Goal: Task Accomplishment & Management: Use online tool/utility

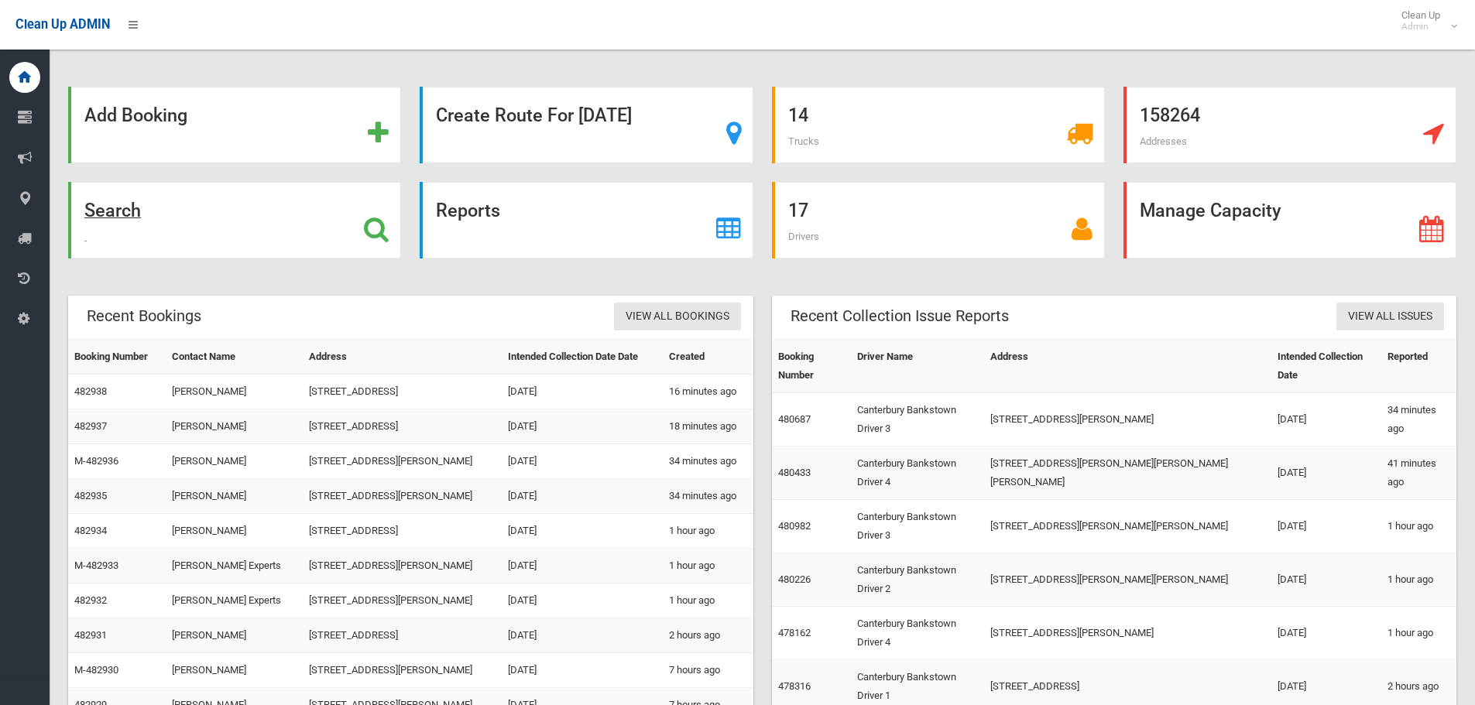
click at [371, 226] on icon at bounding box center [376, 229] width 25 height 26
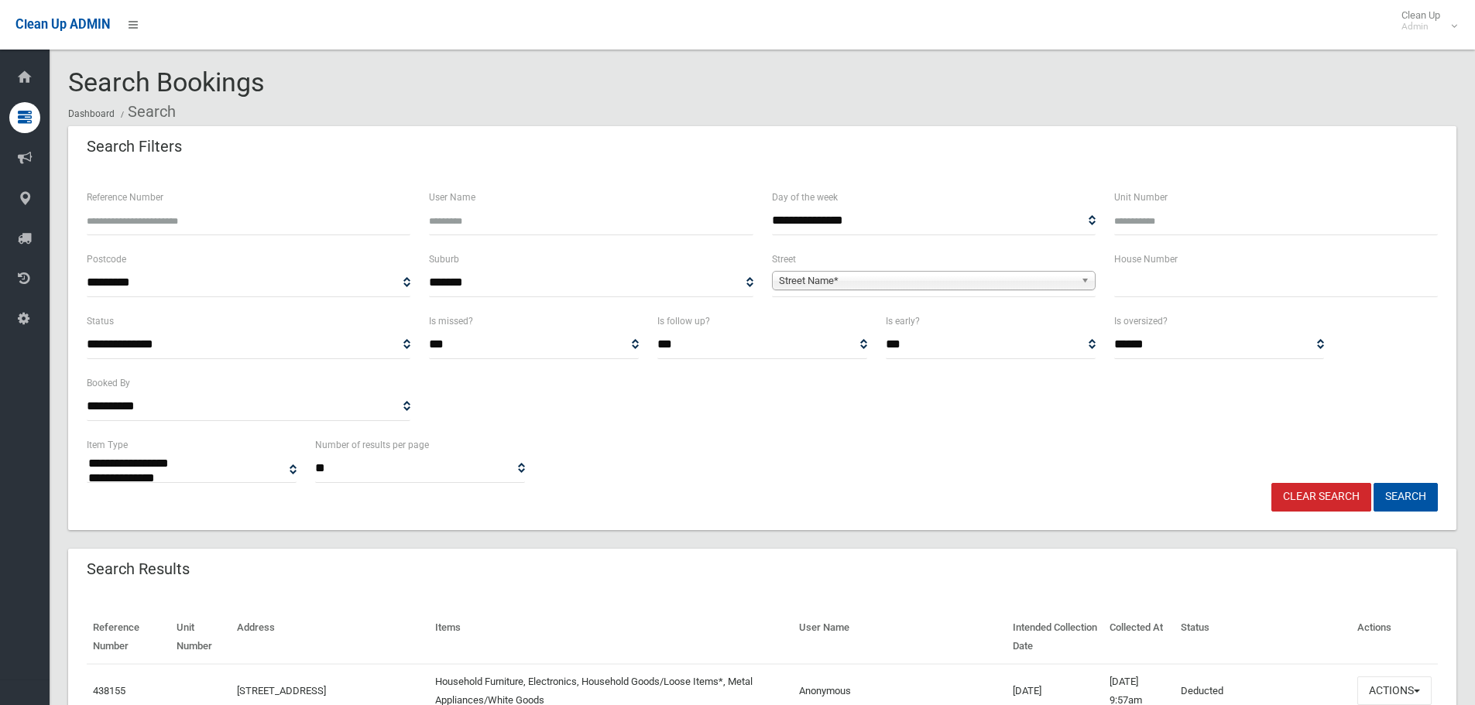
select select
click at [149, 216] on input "Reference Number" at bounding box center [249, 221] width 324 height 29
type input "******"
click at [1373, 483] on button "Search" at bounding box center [1405, 497] width 64 height 29
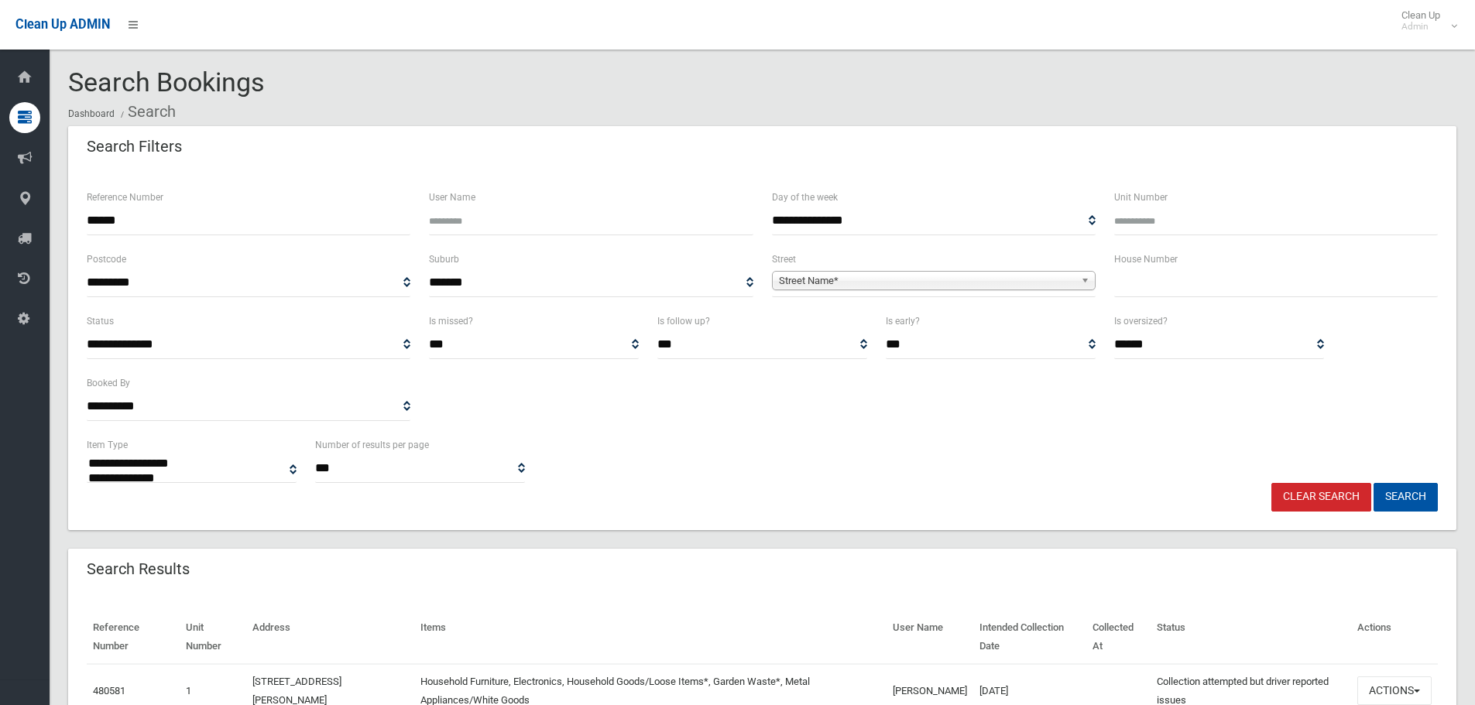
select select
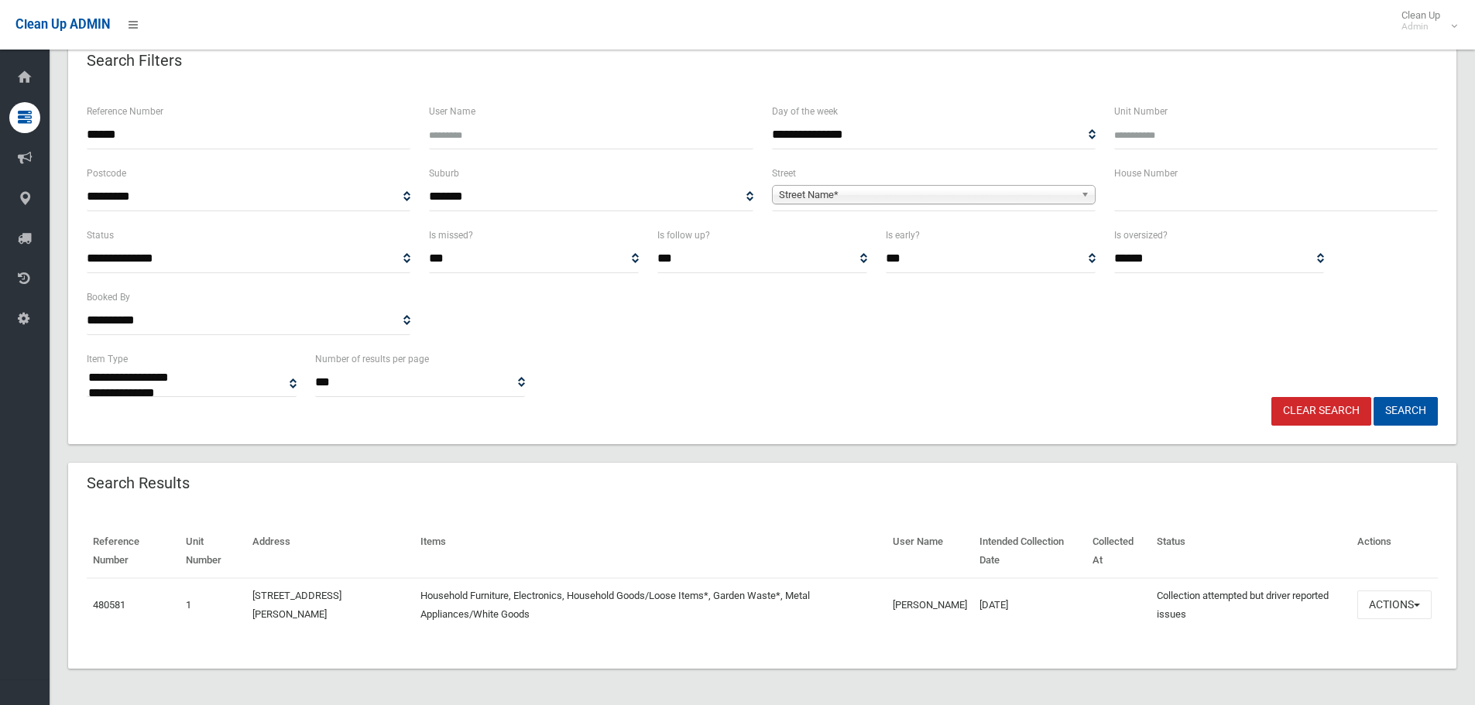
scroll to position [87, 0]
click at [1422, 600] on button "Actions" at bounding box center [1394, 604] width 74 height 29
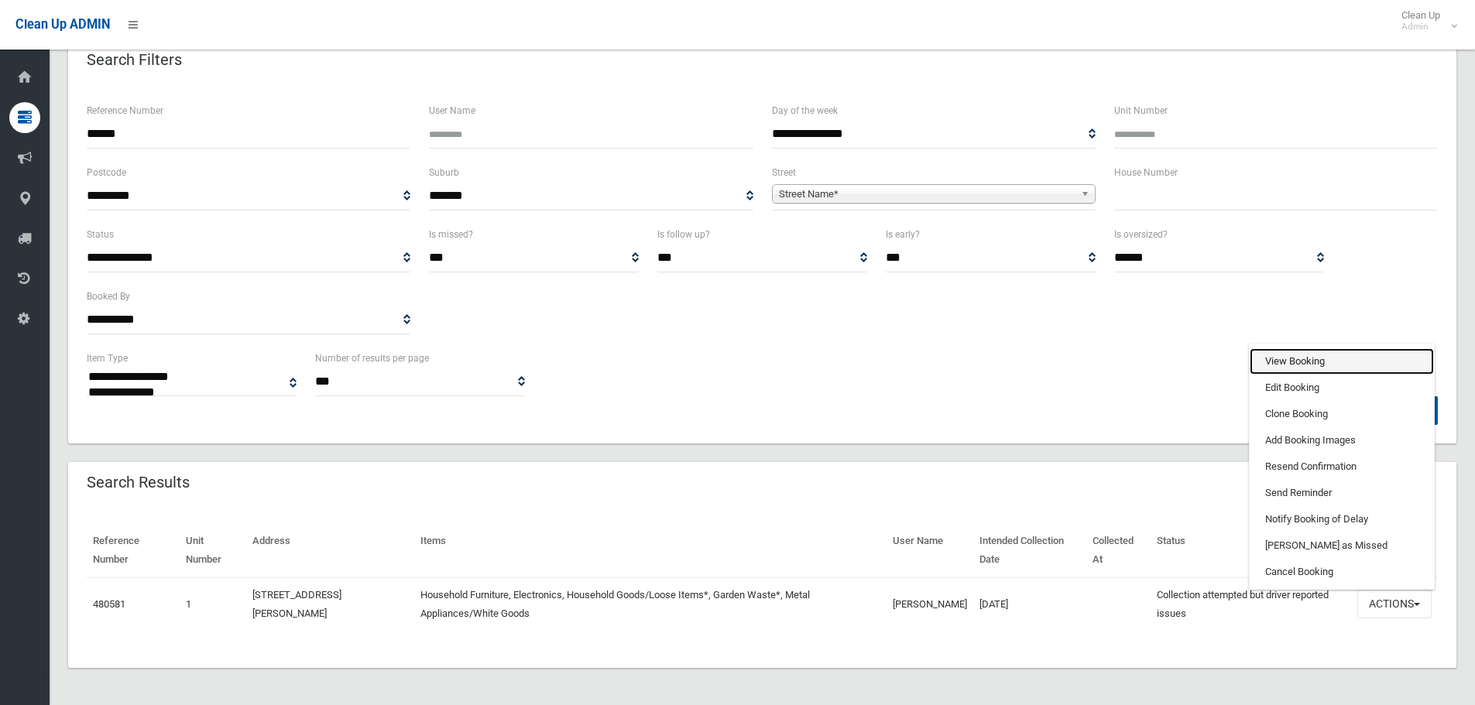
click at [1314, 360] on link "View Booking" at bounding box center [1342, 361] width 184 height 26
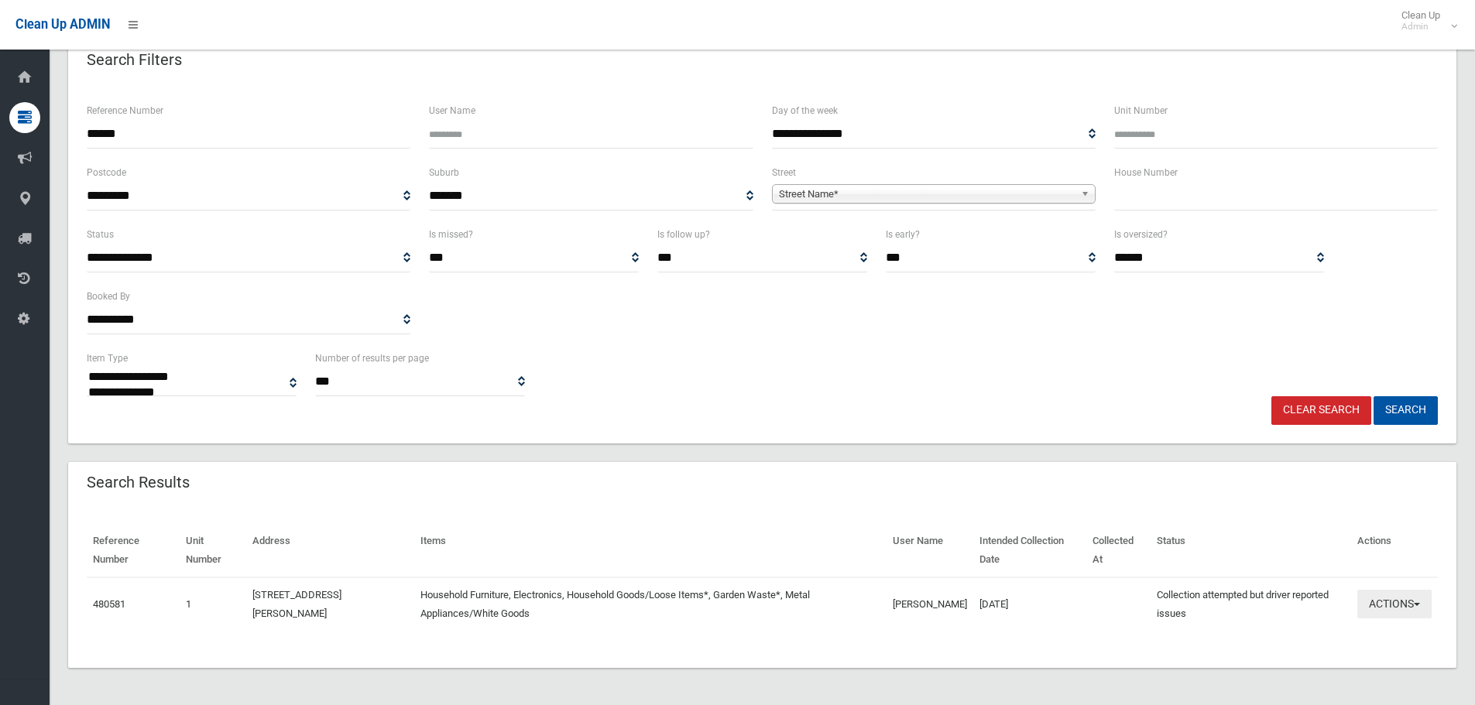
click at [1417, 598] on button "Actions" at bounding box center [1394, 604] width 74 height 29
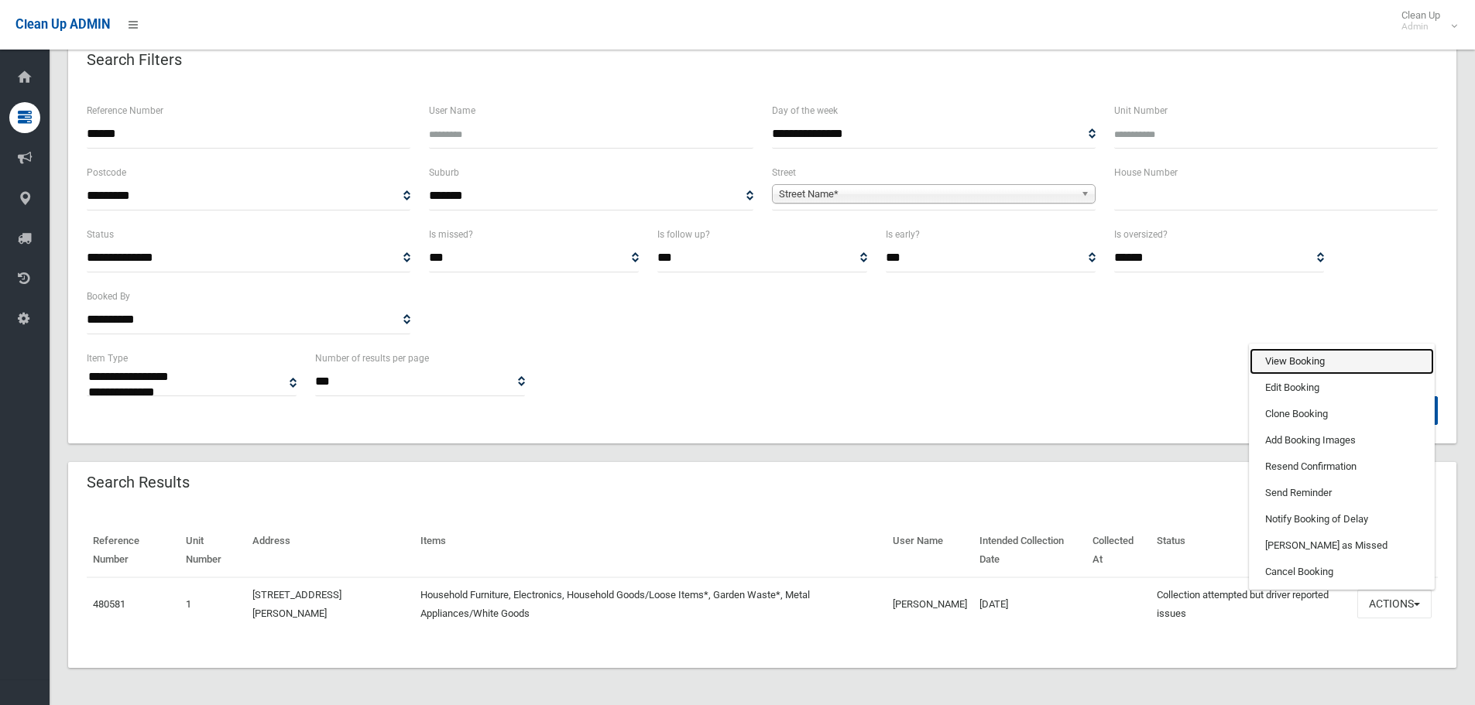
click at [1344, 365] on link "View Booking" at bounding box center [1342, 361] width 184 height 26
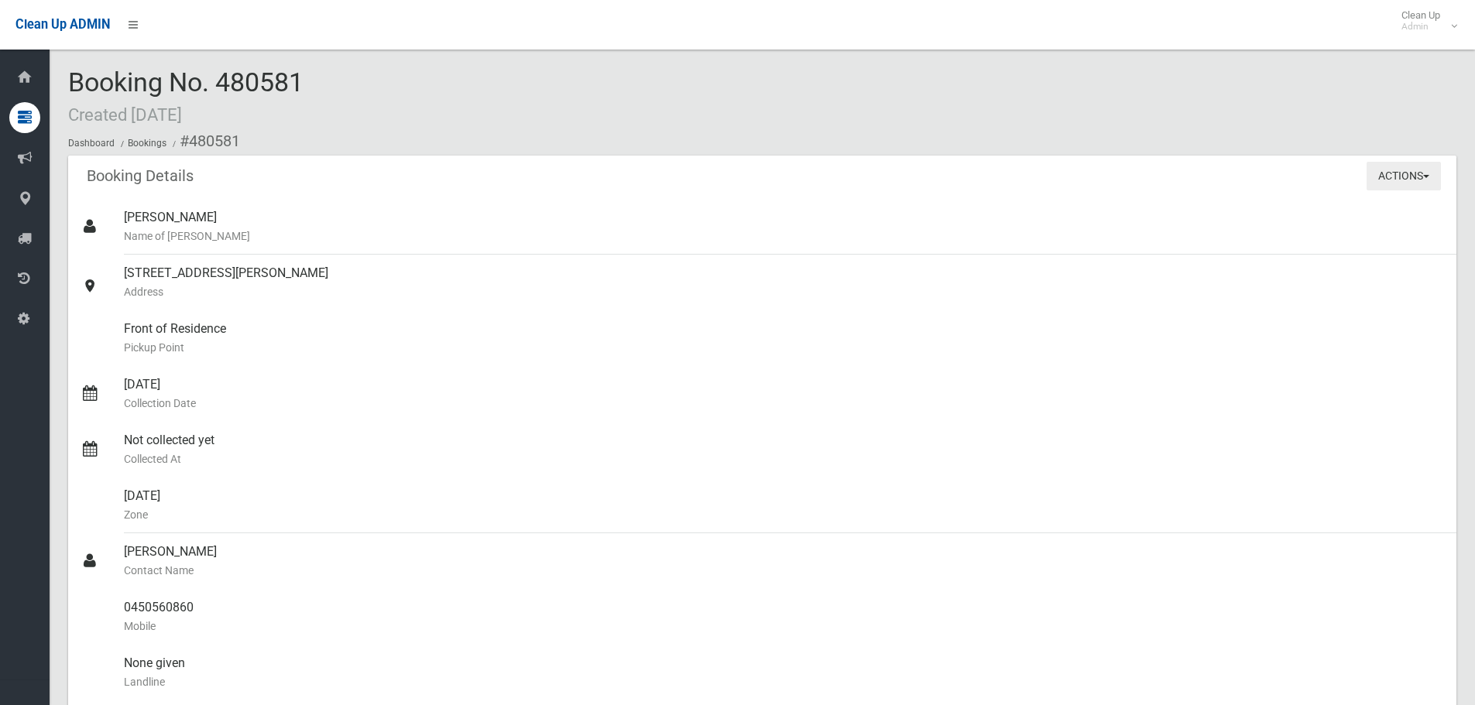
click at [1432, 177] on button "Actions" at bounding box center [1403, 176] width 74 height 29
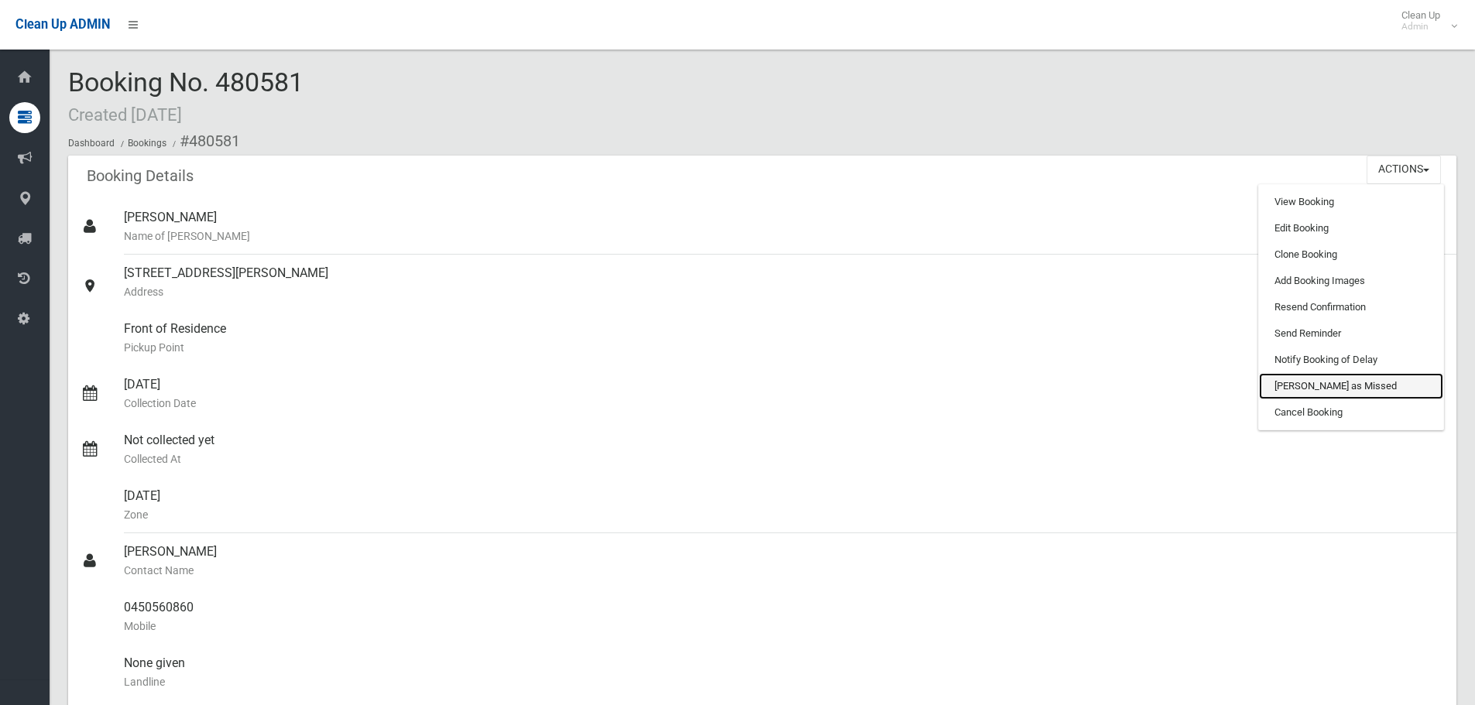
drag, startPoint x: 1348, startPoint y: 393, endPoint x: 826, endPoint y: 54, distance: 622.3
click at [1348, 393] on link "Mark as Missed" at bounding box center [1351, 386] width 184 height 26
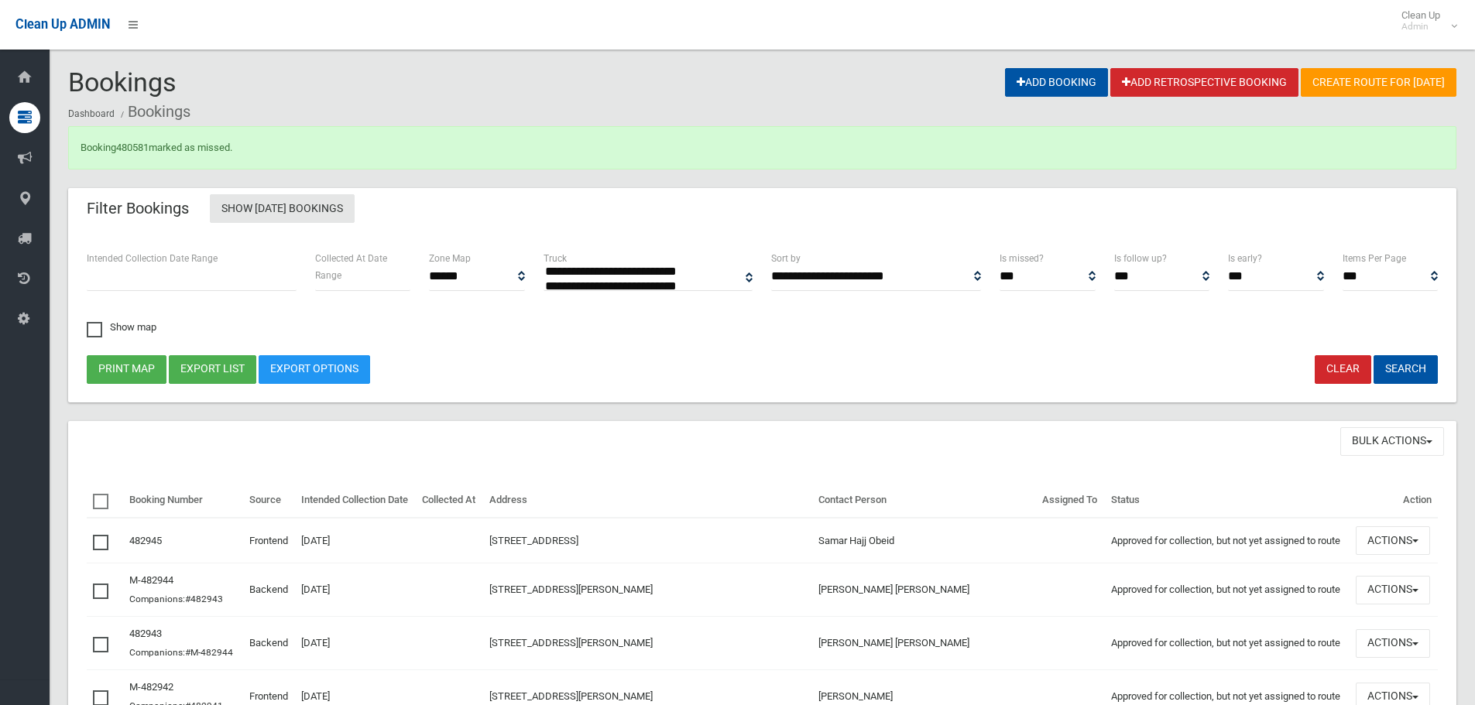
select select
click at [1400, 365] on button "Search" at bounding box center [1405, 369] width 64 height 29
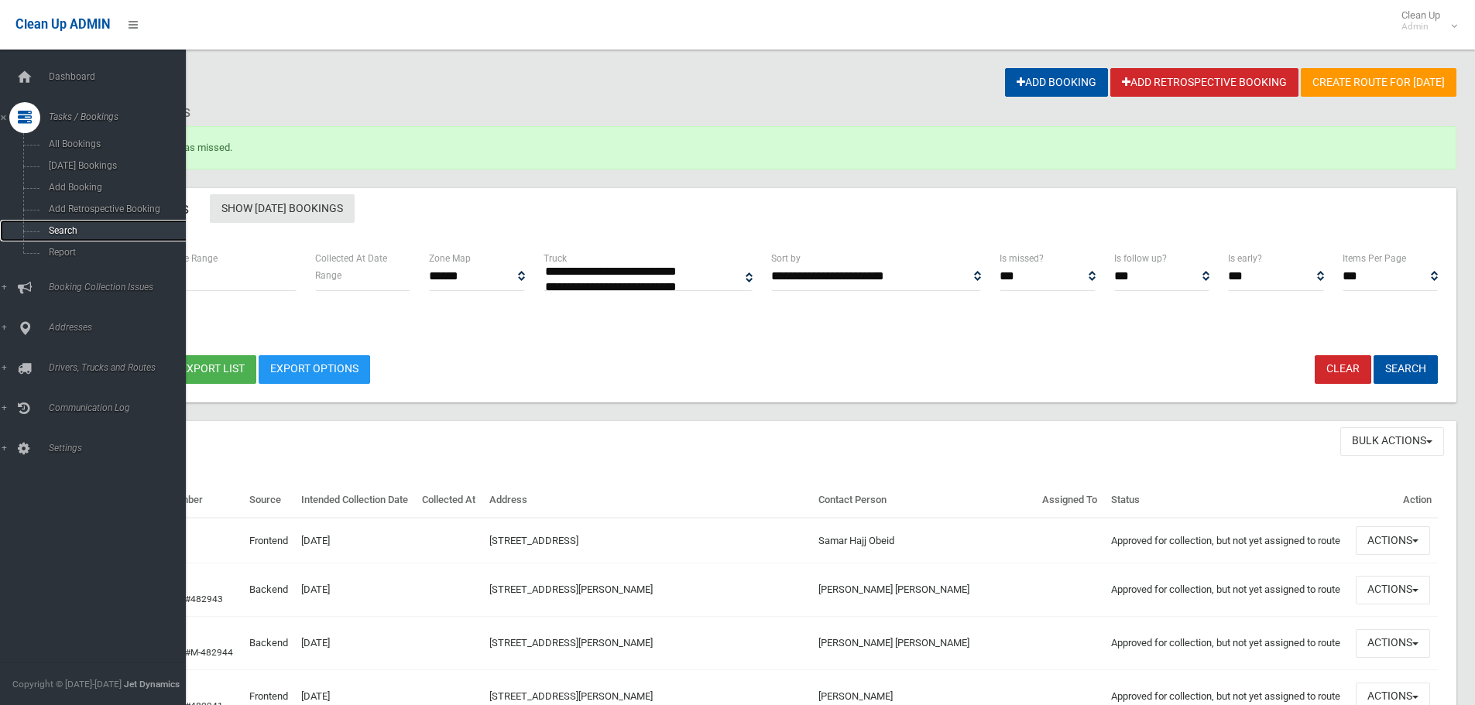
click at [64, 227] on span "Search" at bounding box center [114, 230] width 140 height 11
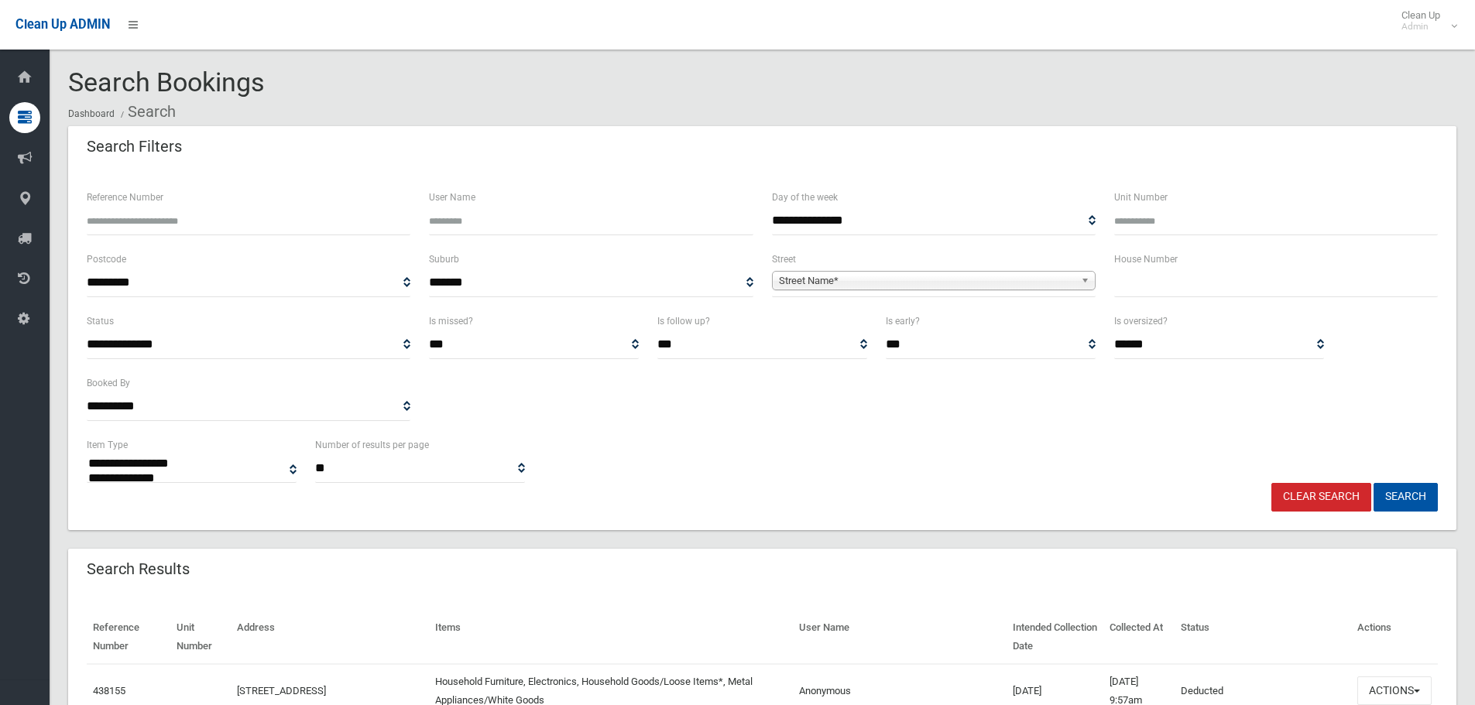
select select
click at [1127, 290] on input "text" at bounding box center [1276, 283] width 324 height 29
type input "**"
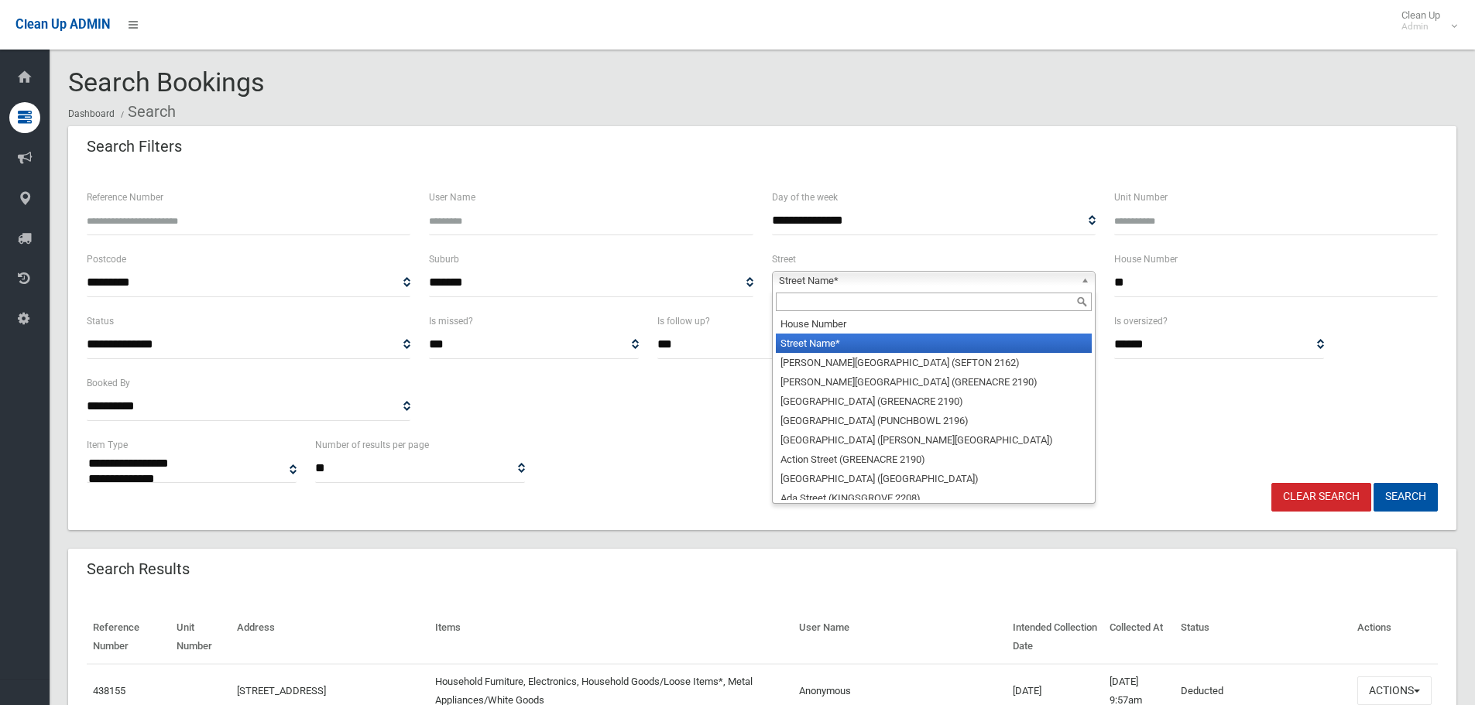
click at [1079, 278] on link "Street Name*" at bounding box center [934, 280] width 324 height 19
click at [914, 295] on input "text" at bounding box center [934, 302] width 316 height 19
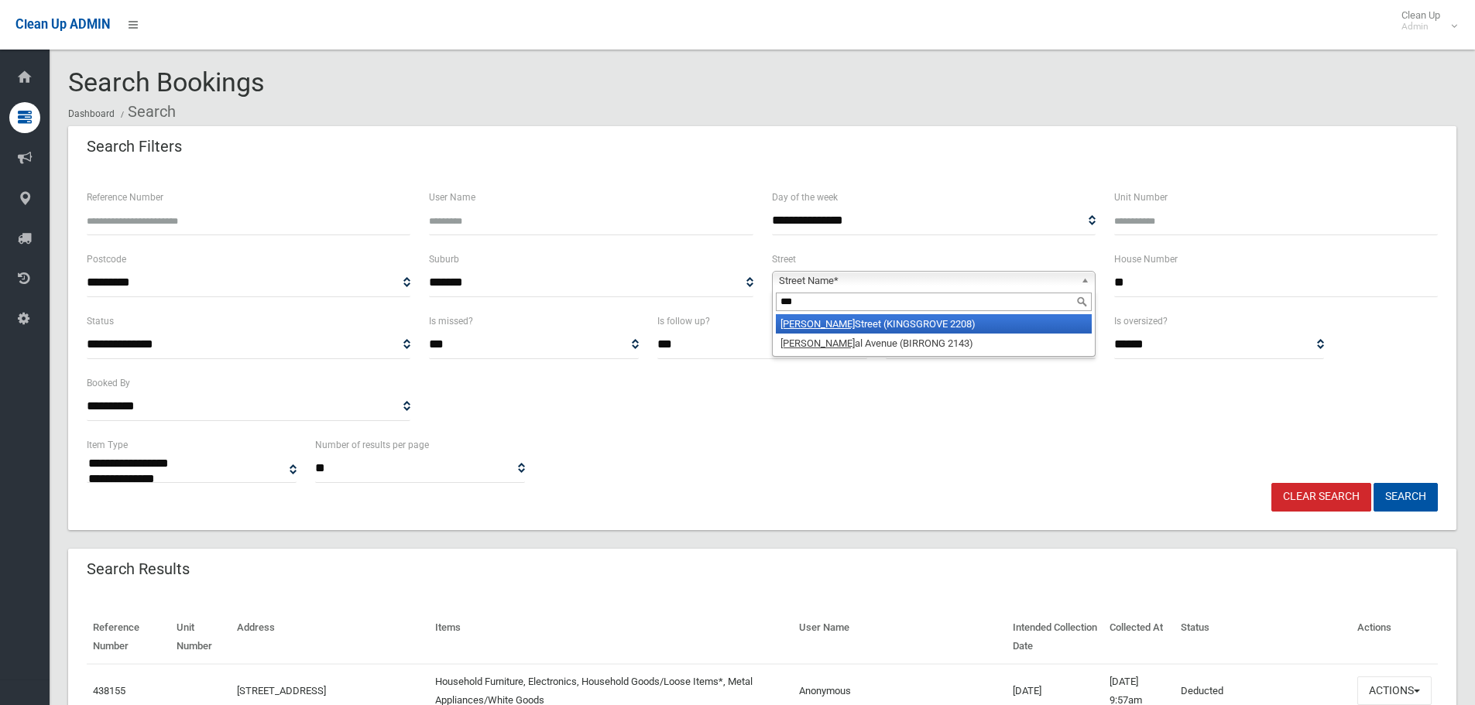
type input "***"
click at [928, 324] on li "Roy Street (KINGSGROVE 2208)" at bounding box center [934, 323] width 316 height 19
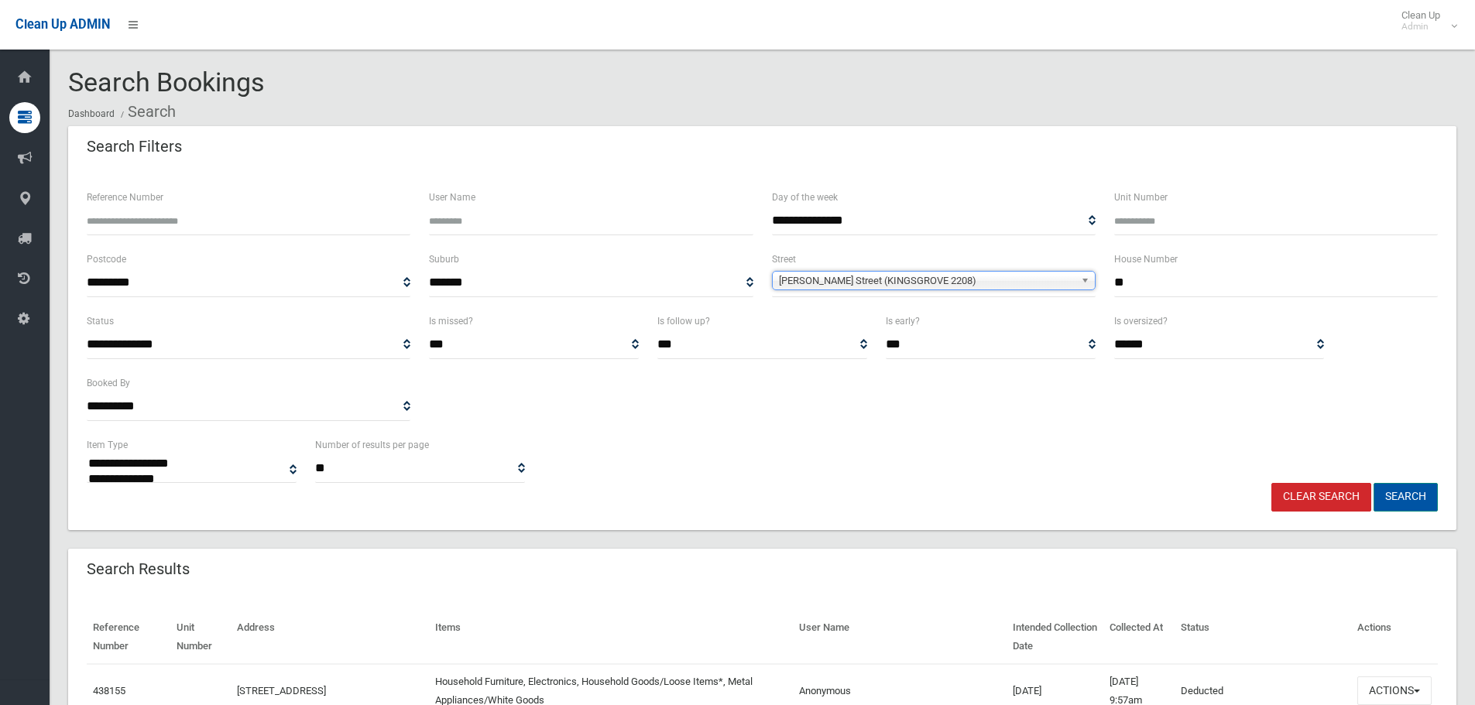
click at [1426, 496] on button "Search" at bounding box center [1405, 497] width 64 height 29
select select
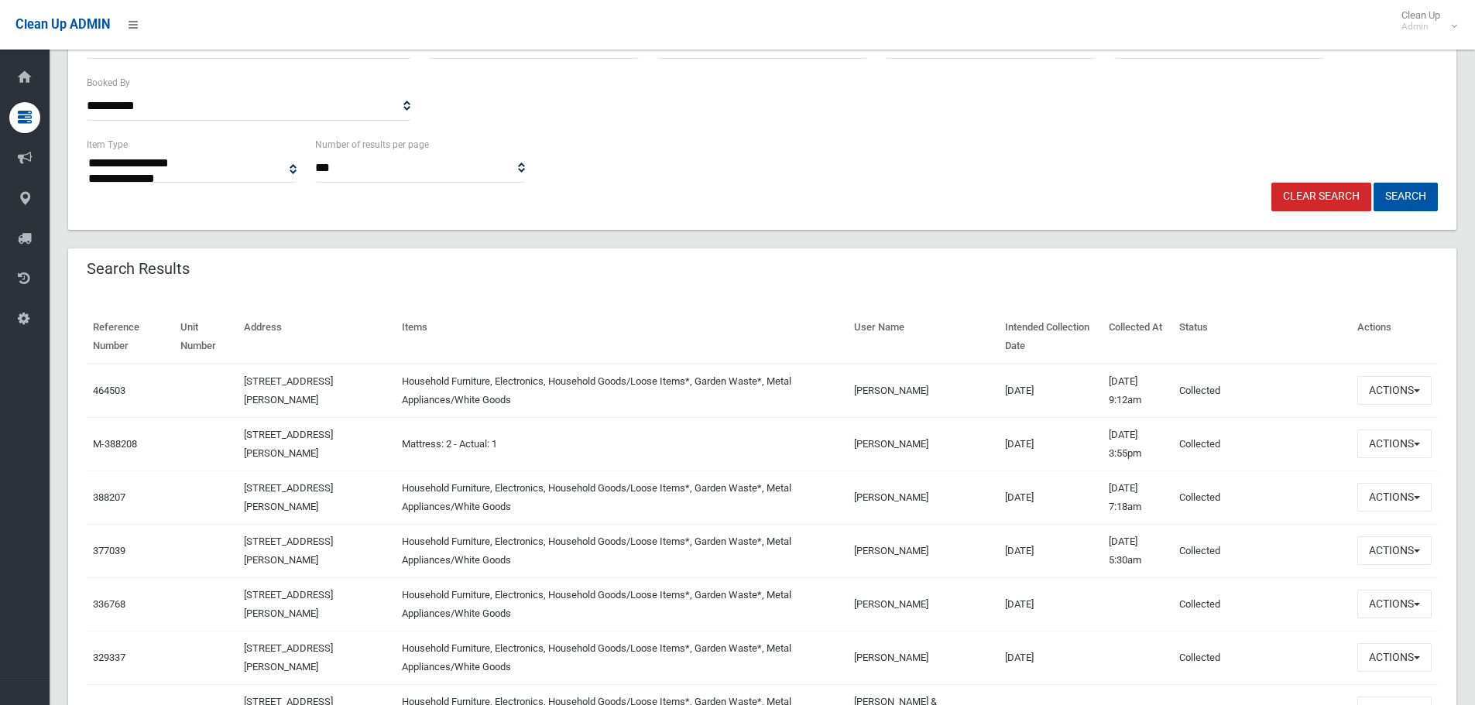
scroll to position [310, 0]
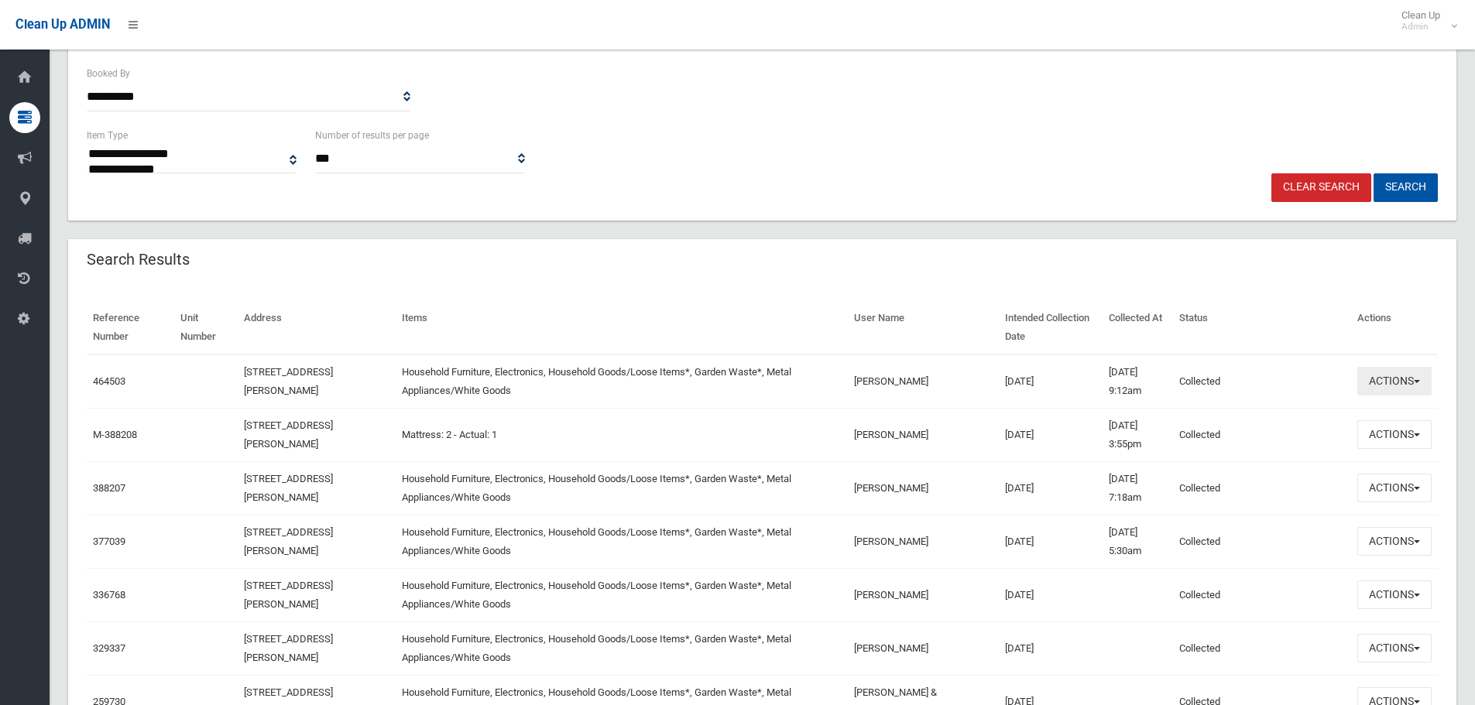
click at [1418, 380] on span "button" at bounding box center [1417, 381] width 6 height 3
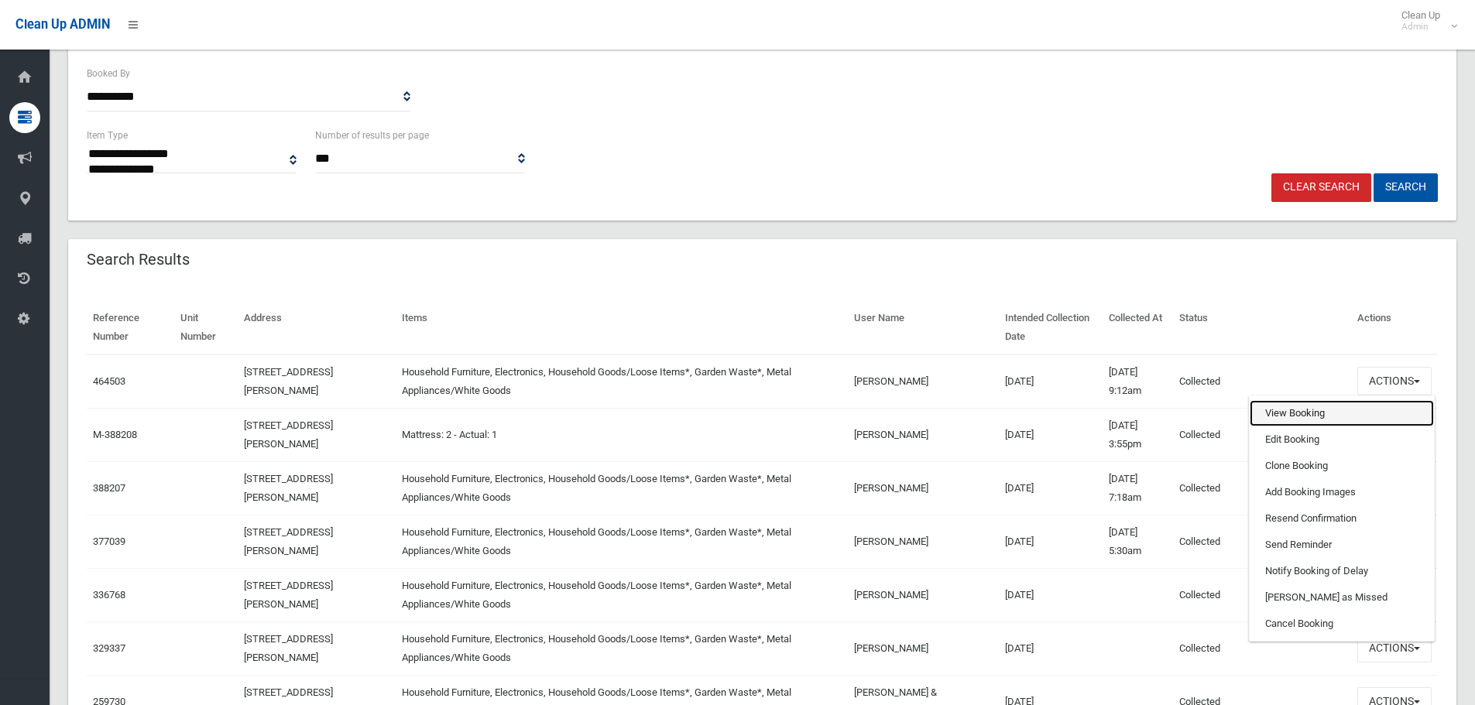
click at [1339, 406] on link "View Booking" at bounding box center [1342, 413] width 184 height 26
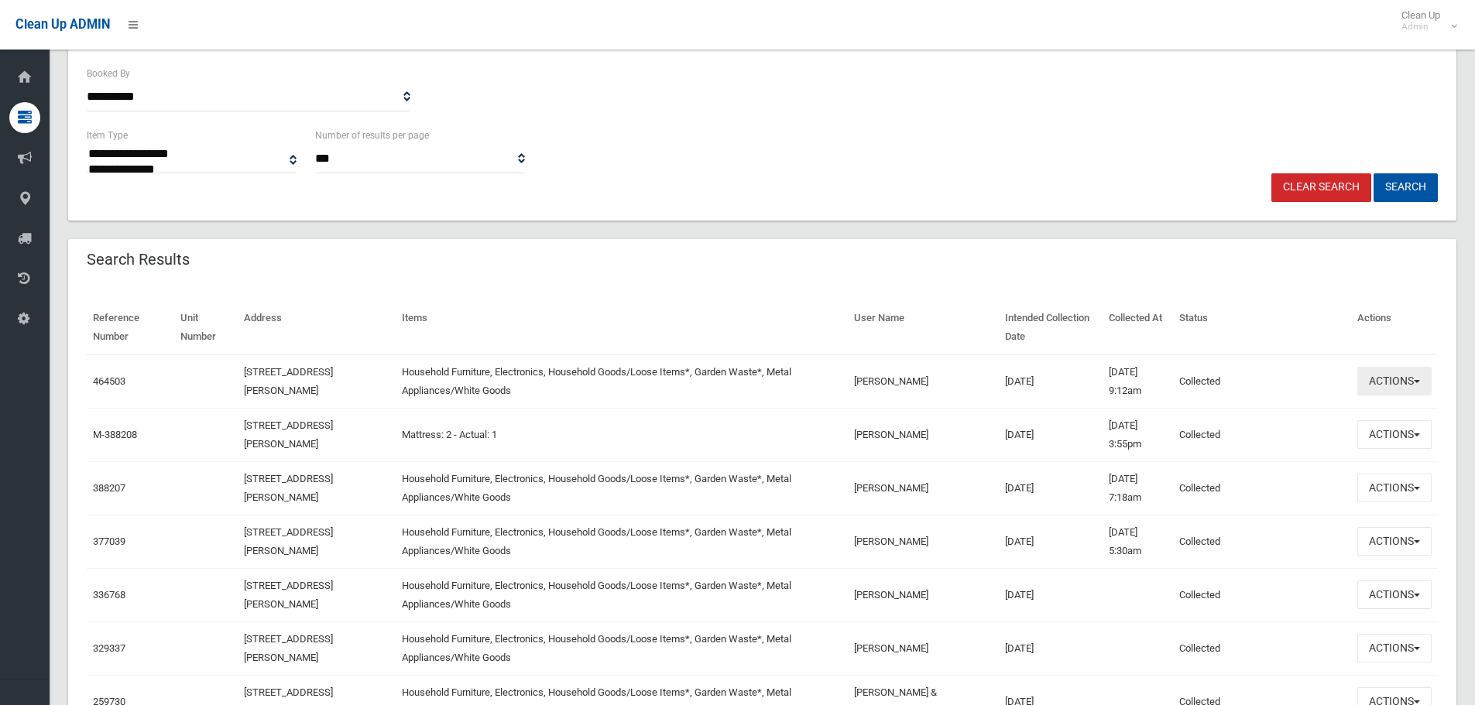
click at [1418, 382] on span "button" at bounding box center [1417, 381] width 6 height 3
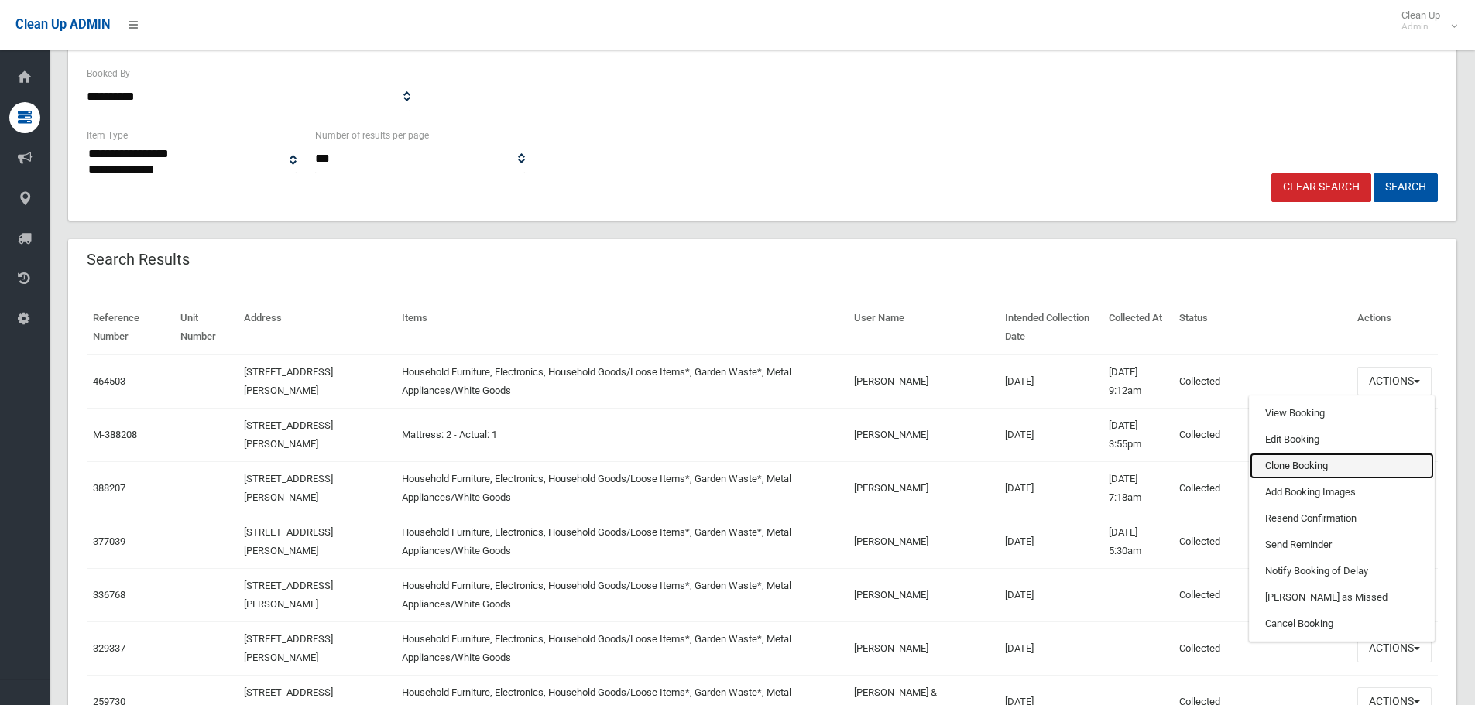
click at [1308, 463] on link "Clone Booking" at bounding box center [1342, 466] width 184 height 26
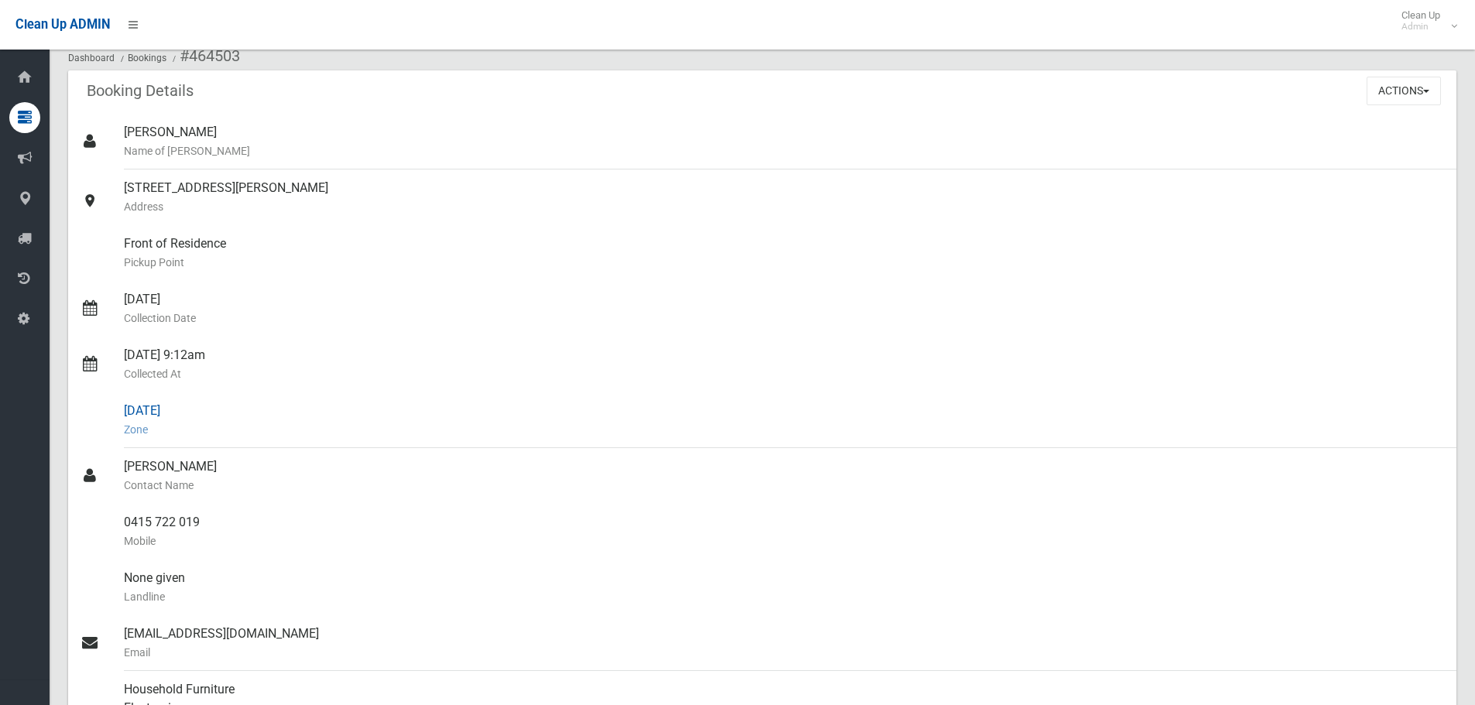
scroll to position [77, 0]
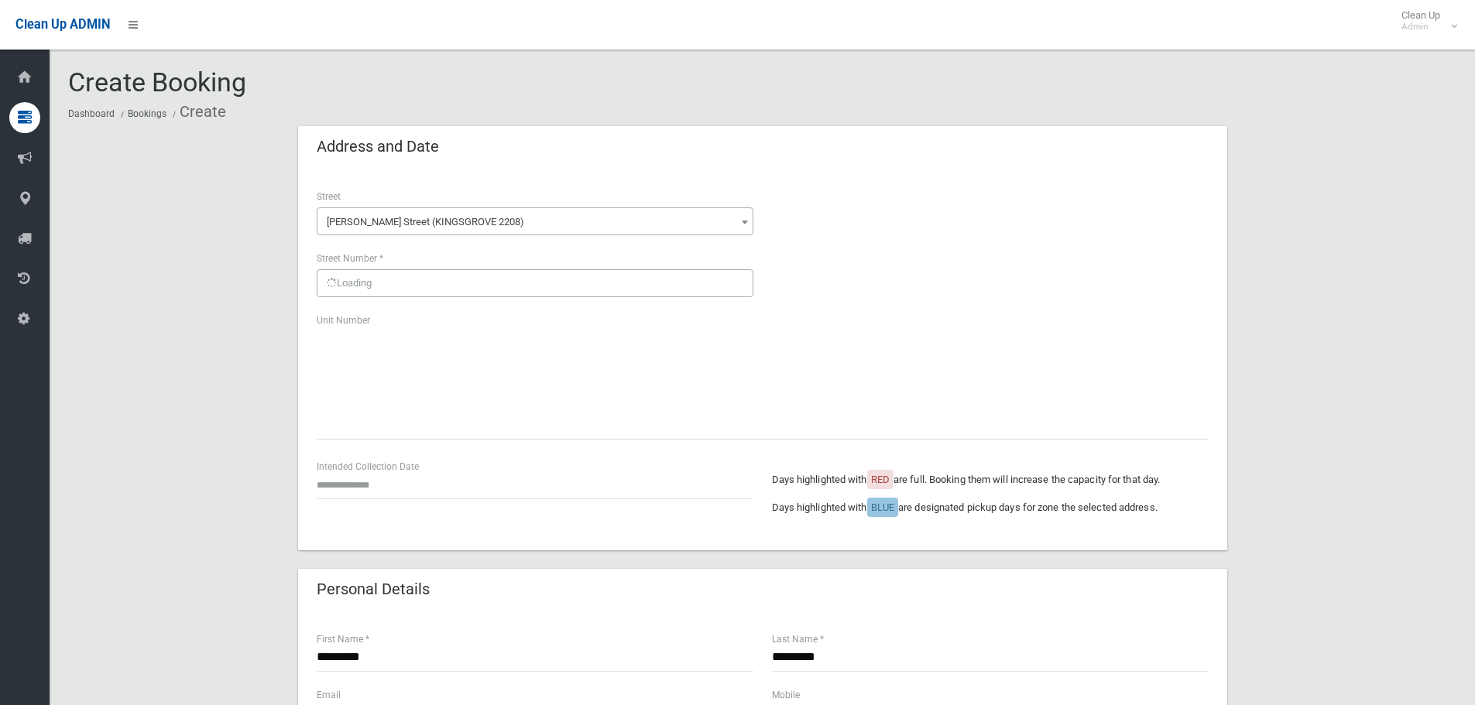
scroll to position [232, 0]
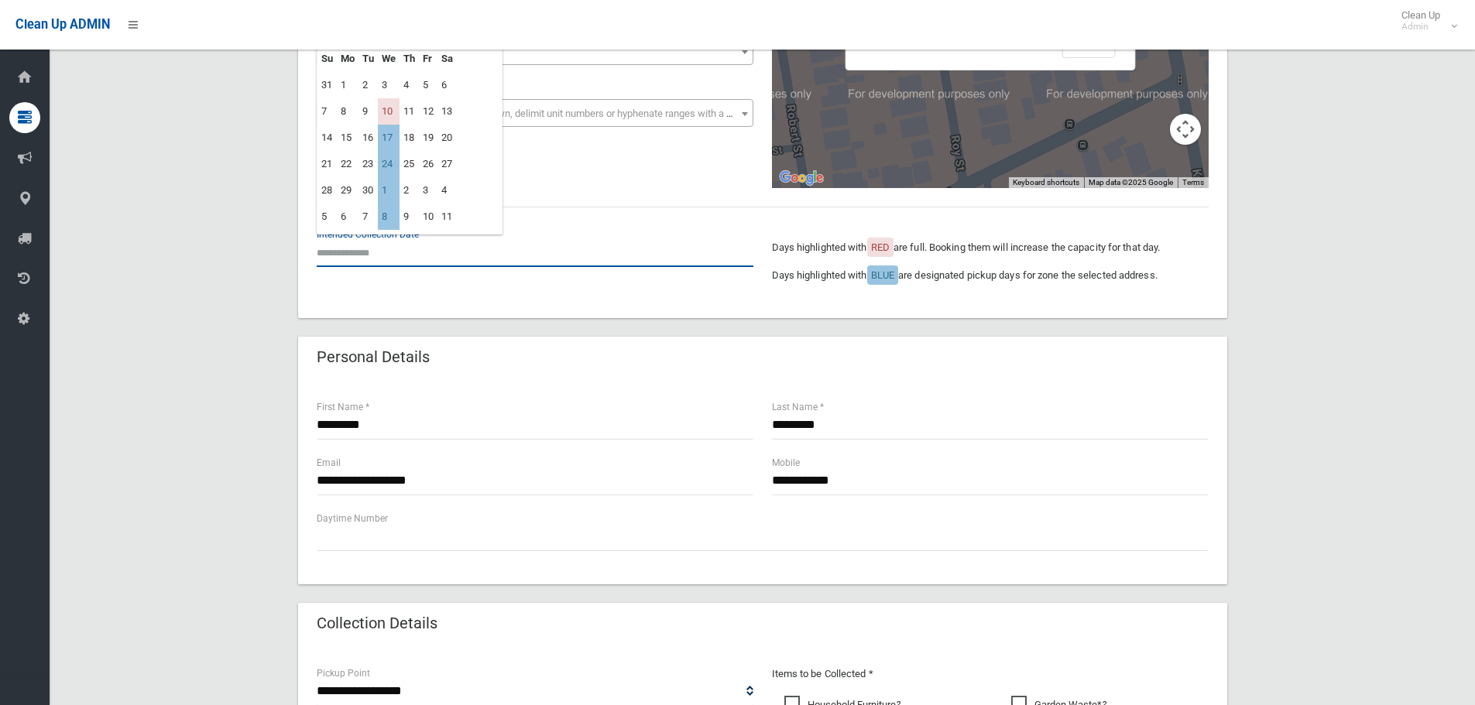
click at [352, 253] on input "text" at bounding box center [535, 252] width 437 height 29
click at [388, 142] on td "17" at bounding box center [389, 138] width 22 height 26
type input "**********"
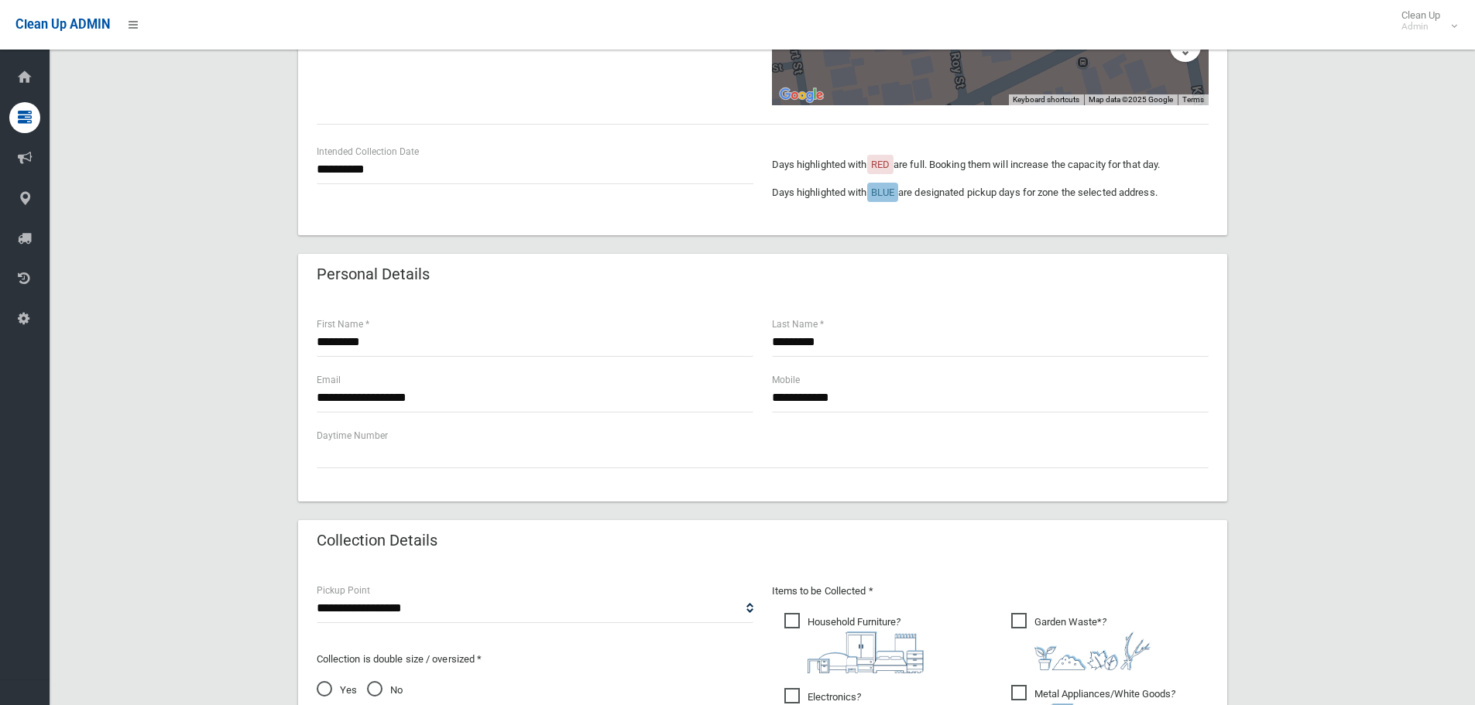
scroll to position [542, 0]
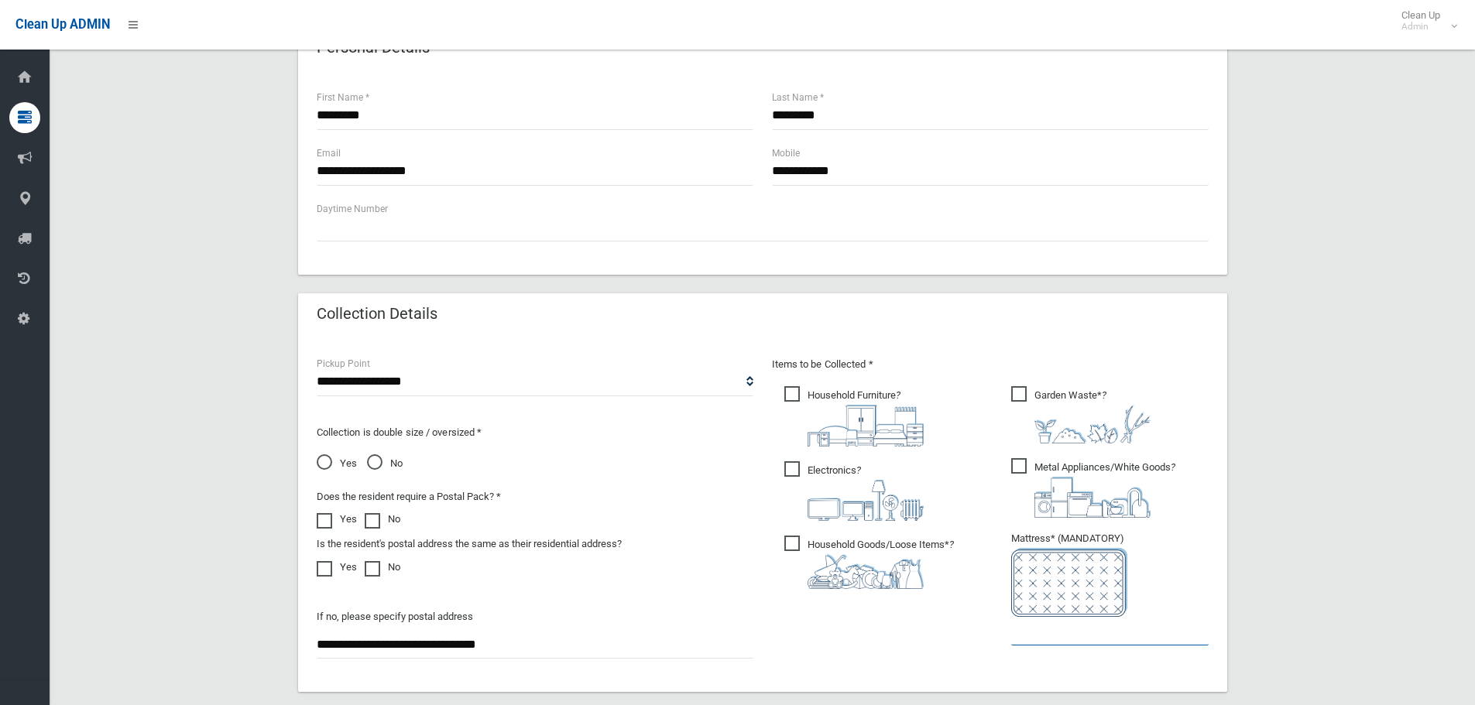
click at [1067, 636] on input "text" at bounding box center [1109, 631] width 197 height 29
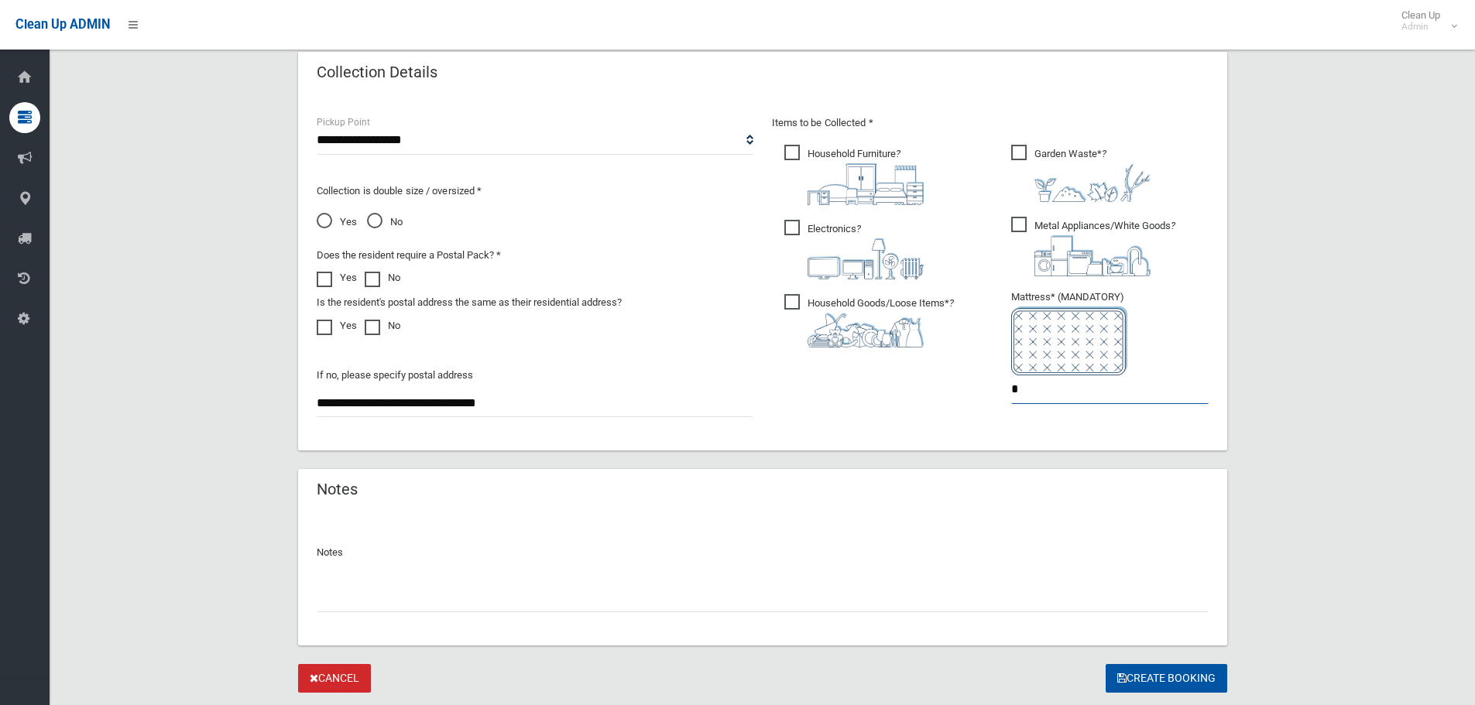
scroll to position [827, 0]
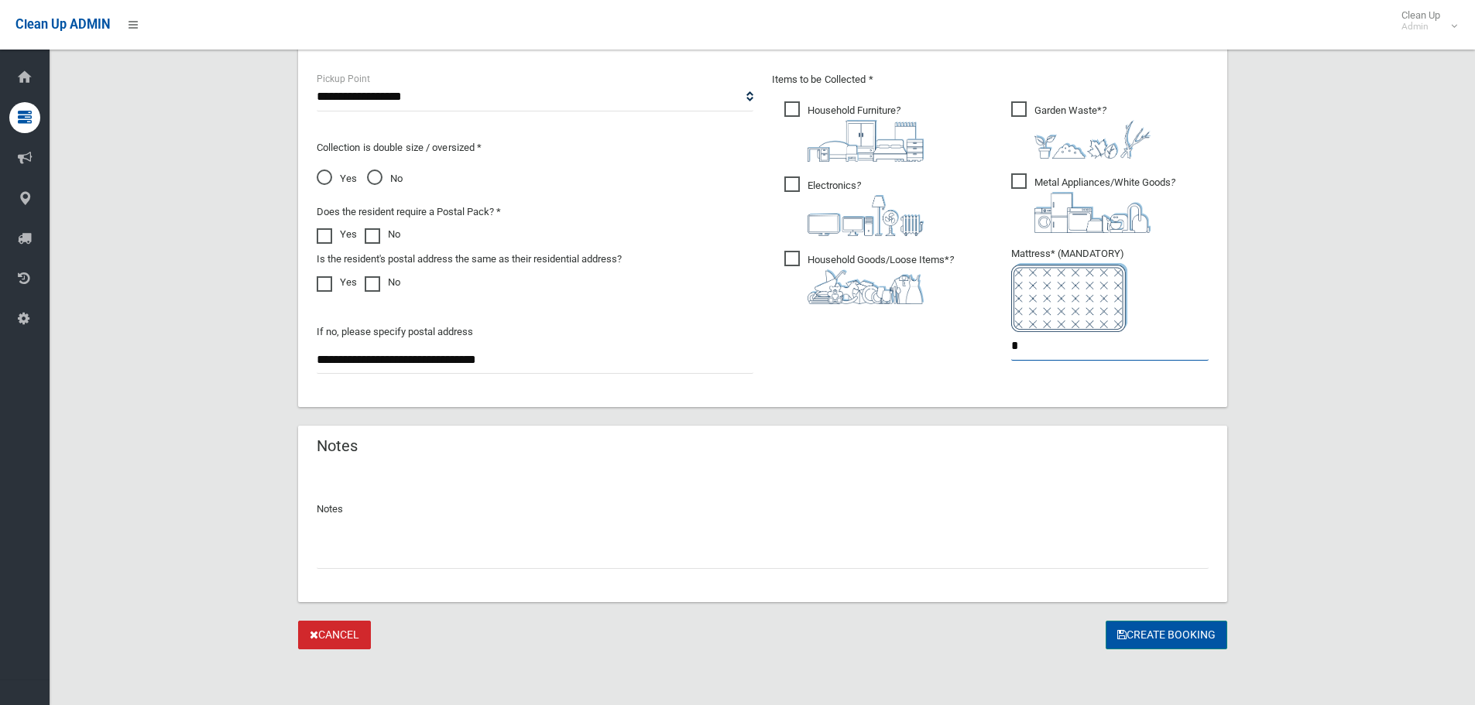
type input "*"
click at [1152, 633] on button "Create Booking" at bounding box center [1167, 635] width 122 height 29
